Goal: Information Seeking & Learning: Find specific fact

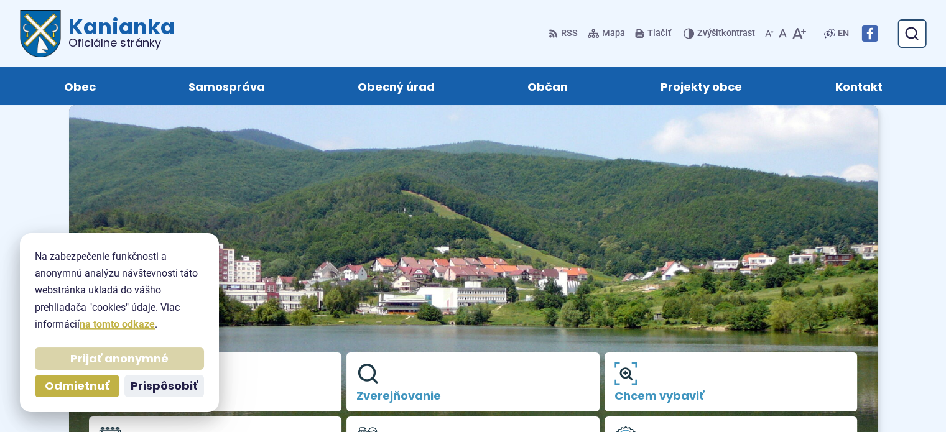
click at [101, 362] on span "Prijať anonymné" at bounding box center [119, 359] width 98 height 14
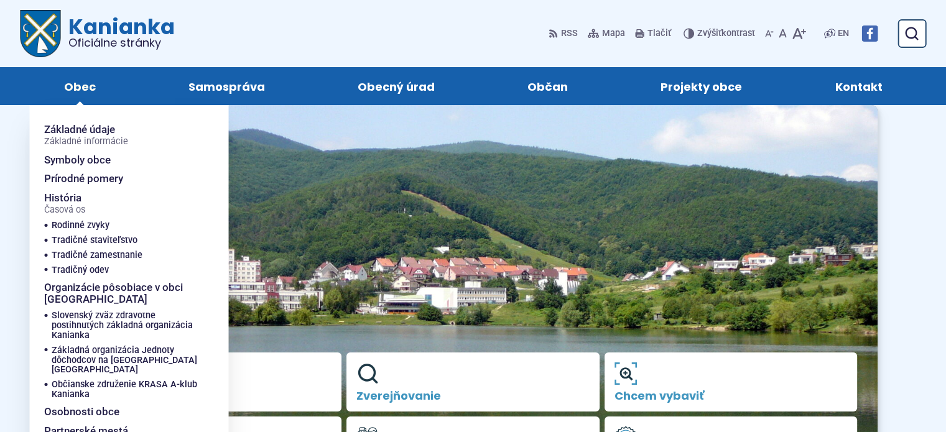
click at [75, 89] on span "Obec" at bounding box center [80, 86] width 32 height 38
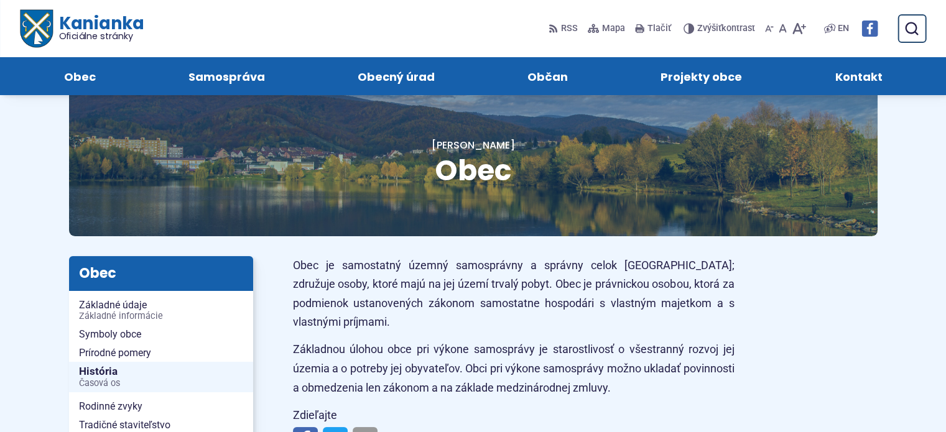
scroll to position [32, 0]
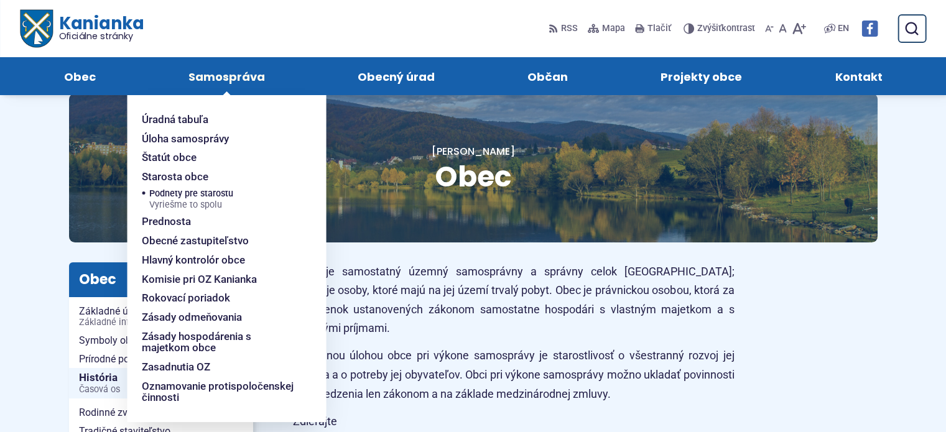
click at [251, 83] on span "Samospráva" at bounding box center [227, 76] width 77 height 38
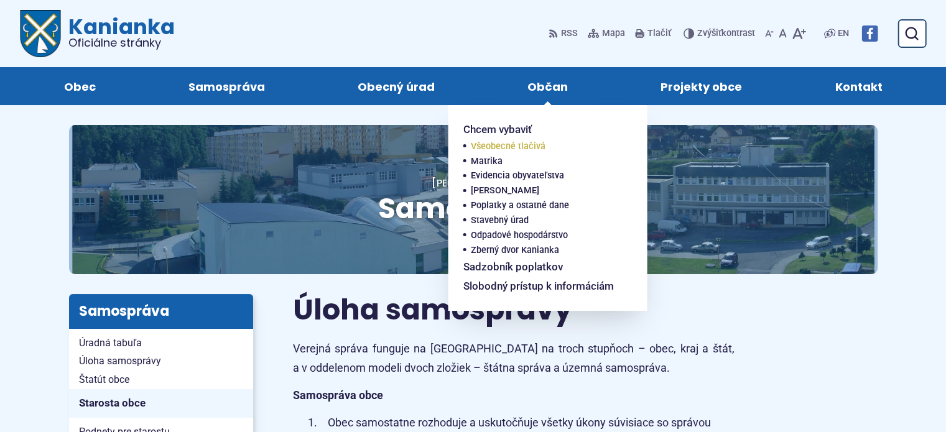
click at [526, 145] on span "Všeobecné tlačivá" at bounding box center [508, 146] width 75 height 15
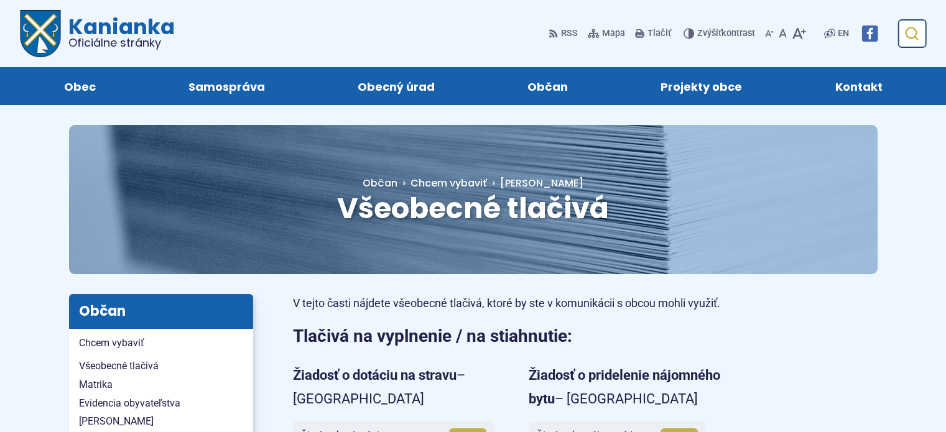
click at [918, 34] on icon "submit" at bounding box center [911, 33] width 15 height 15
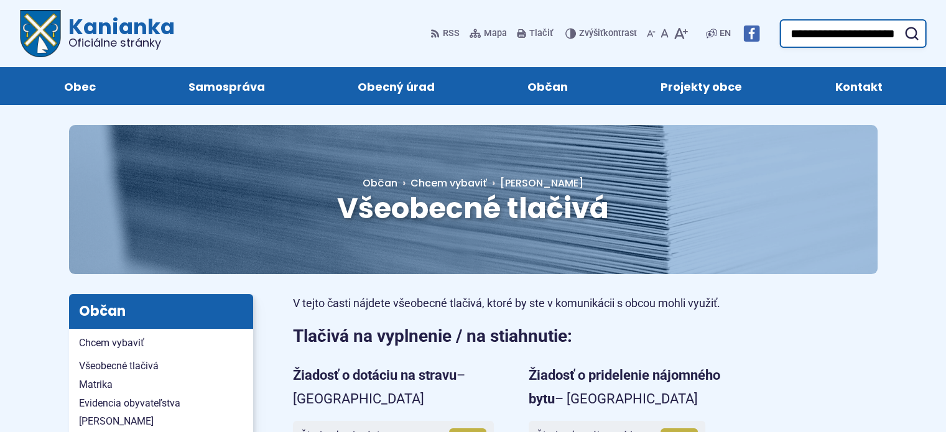
scroll to position [0, 4]
type input "**********"
click at [918, 37] on use "submit" at bounding box center [911, 33] width 13 height 13
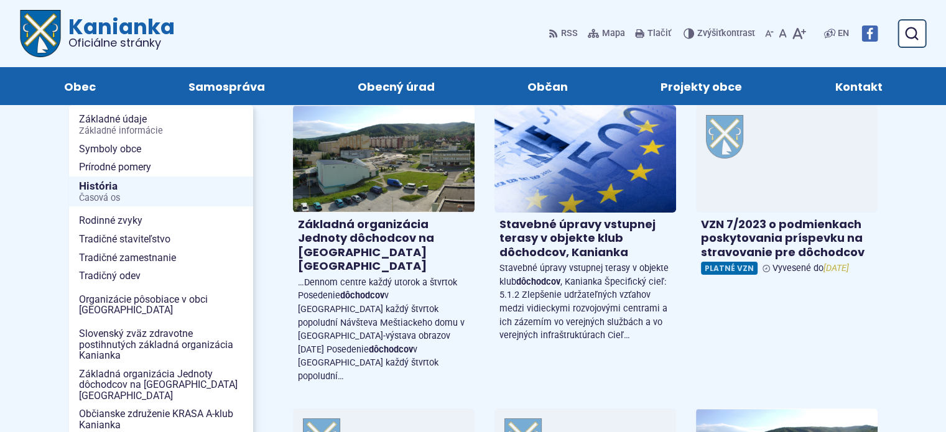
click at [915, 35] on icon "submit" at bounding box center [911, 33] width 15 height 15
